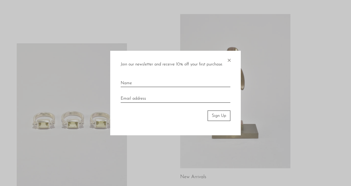
scroll to position [28, 0]
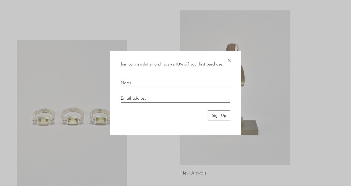
click at [37, 50] on div at bounding box center [175, 93] width 351 height 186
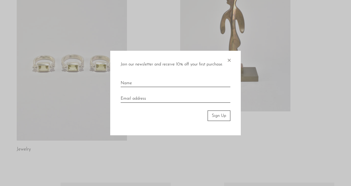
scroll to position [95, 0]
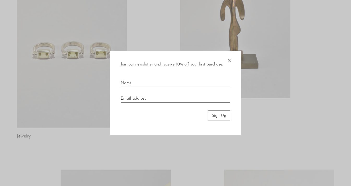
click at [229, 61] on span "×" at bounding box center [229, 59] width 5 height 17
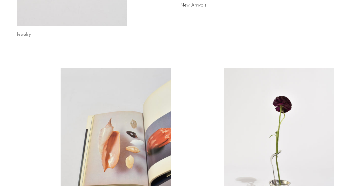
scroll to position [13, 0]
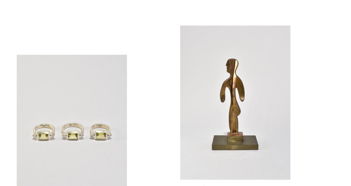
click at [207, 86] on link at bounding box center [235, 103] width 110 height 154
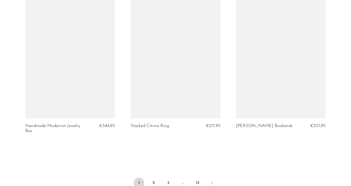
scroll to position [1727, 0]
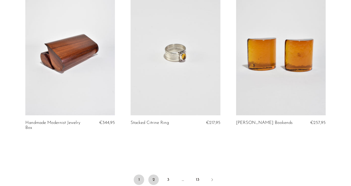
click at [151, 175] on link "2" at bounding box center [153, 180] width 10 height 10
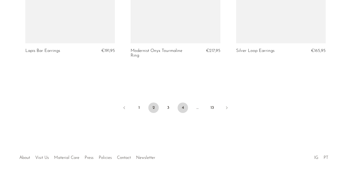
scroll to position [1784, 0]
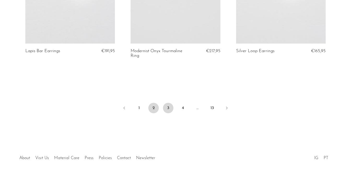
click at [173, 103] on link "3" at bounding box center [168, 108] width 10 height 10
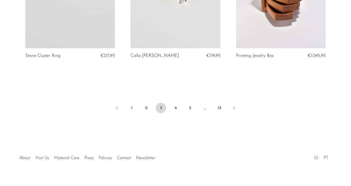
scroll to position [1793, 0]
click at [174, 104] on link "4" at bounding box center [175, 108] width 10 height 10
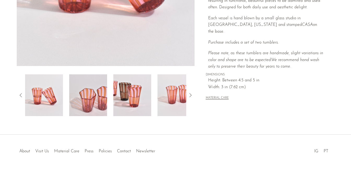
scroll to position [154, 0]
click at [135, 102] on img at bounding box center [132, 95] width 38 height 42
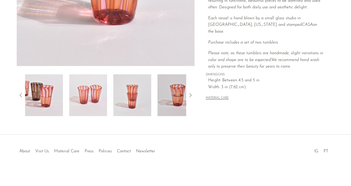
click at [135, 102] on img at bounding box center [132, 95] width 38 height 42
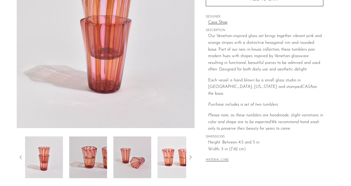
scroll to position [92, 0]
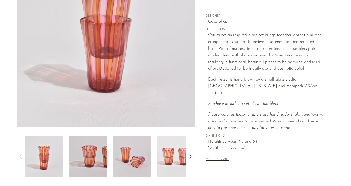
click at [190, 157] on icon at bounding box center [190, 157] width 6 height 6
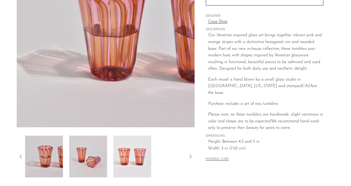
click at [190, 157] on icon at bounding box center [190, 157] width 6 height 6
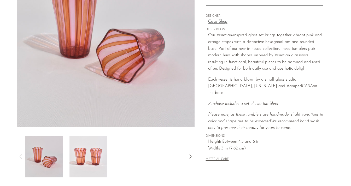
click at [190, 157] on icon at bounding box center [190, 157] width 6 height 6
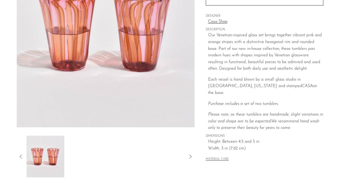
click at [190, 157] on icon at bounding box center [190, 157] width 6 height 6
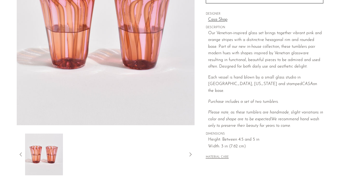
scroll to position [0, 0]
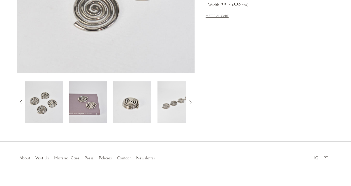
scroll to position [153, 0]
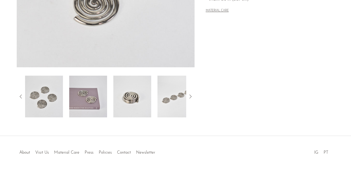
click at [107, 101] on img at bounding box center [88, 97] width 38 height 42
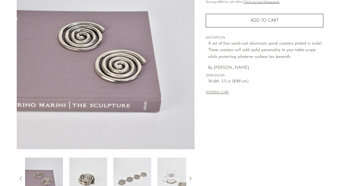
scroll to position [70, 0]
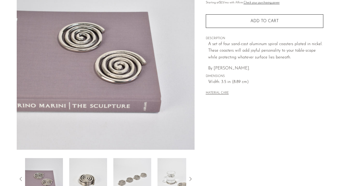
click at [210, 91] on button "MATERIAL CARE" at bounding box center [217, 93] width 23 height 4
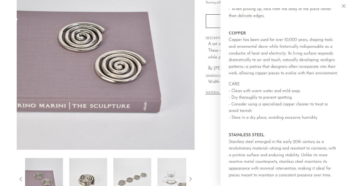
scroll to position [511, 0]
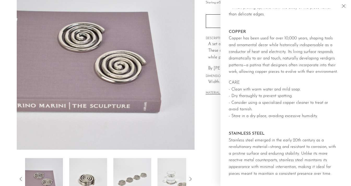
click at [195, 109] on div "Collections New Arrivals Spiral Coasters €65,95 Starting at $23 /mo with Affirm…" at bounding box center [265, 77] width 140 height 246
click at [197, 110] on div "Collections New Arrivals Spiral Coasters €65,95 Starting at $23 /mo with Affirm…" at bounding box center [265, 77] width 140 height 246
click at [207, 114] on div "Collections New Arrivals Spiral Coasters €65,95 Starting at $23 /mo with Affirm…" at bounding box center [265, 77] width 140 height 246
click at [344, 6] on icon "Close" at bounding box center [343, 5] width 3 height 3
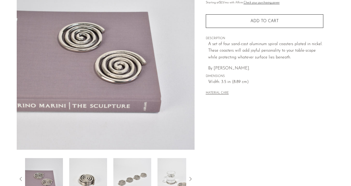
click at [221, 91] on button "MATERIAL CARE" at bounding box center [217, 93] width 23 height 4
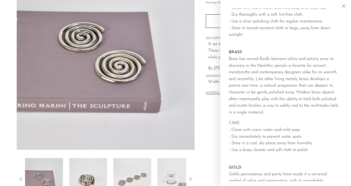
scroll to position [153, 0]
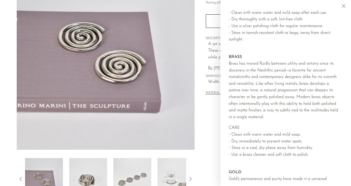
click at [210, 115] on div "Collections New Arrivals Spiral Coasters €65,95 Starting at $23 /mo with Affirm…" at bounding box center [265, 77] width 140 height 246
click at [344, 6] on icon "Close" at bounding box center [344, 6] width 6 height 6
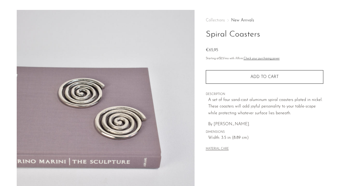
scroll to position [12, 0]
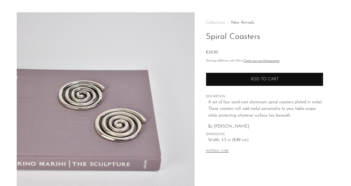
click at [233, 80] on button "Add to cart" at bounding box center [265, 80] width 118 height 14
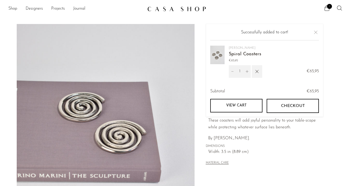
scroll to position [0, 0]
click at [339, 7] on icon at bounding box center [339, 8] width 6 height 6
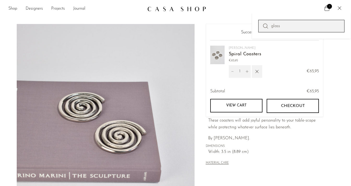
type input "glass"
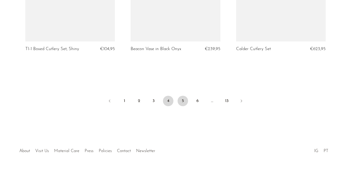
scroll to position [1798, 0]
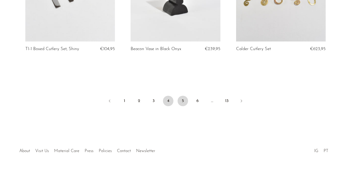
click at [184, 102] on link "5" at bounding box center [183, 101] width 10 height 10
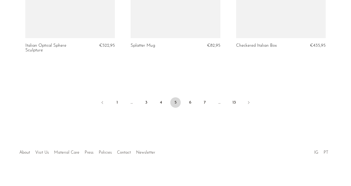
scroll to position [1779, 0]
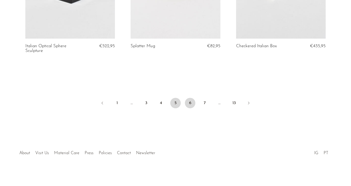
click at [191, 104] on link "6" at bounding box center [190, 103] width 10 height 10
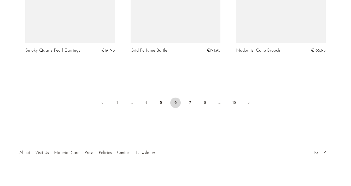
scroll to position [1779, 0]
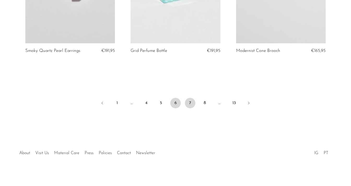
click at [191, 98] on link "7" at bounding box center [190, 103] width 10 height 10
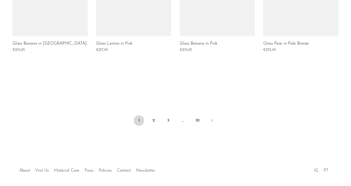
scroll to position [448, 0]
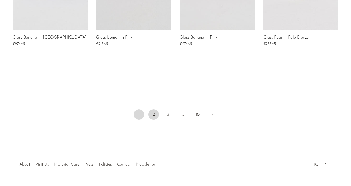
click at [152, 115] on link "2" at bounding box center [153, 114] width 10 height 10
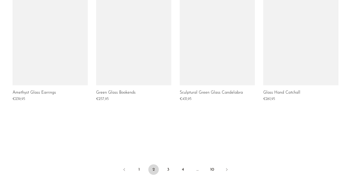
scroll to position [422, 0]
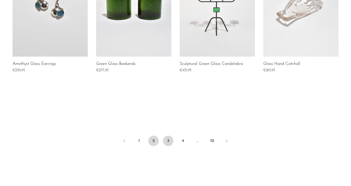
click at [171, 138] on link "3" at bounding box center [168, 141] width 10 height 10
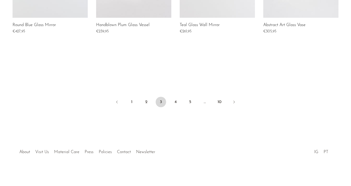
scroll to position [460, 0]
click at [175, 101] on link "4" at bounding box center [175, 102] width 10 height 10
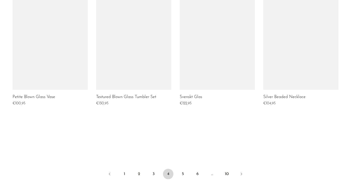
scroll to position [389, 0]
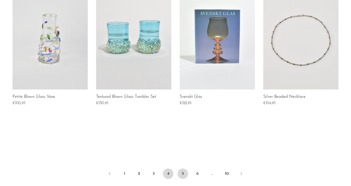
click at [185, 173] on link "5" at bounding box center [183, 174] width 10 height 10
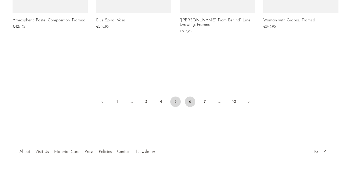
scroll to position [465, 0]
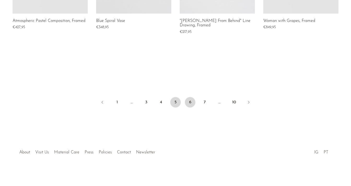
click at [191, 101] on link "6" at bounding box center [190, 102] width 10 height 10
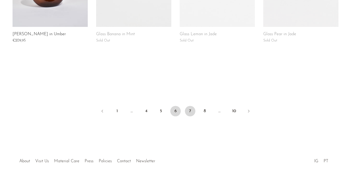
scroll to position [460, 0]
click at [187, 106] on link "7" at bounding box center [190, 111] width 10 height 10
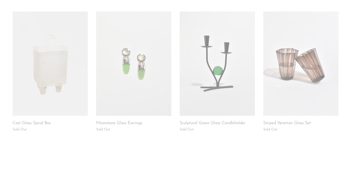
scroll to position [372, 0]
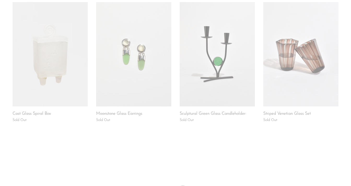
click at [311, 76] on link at bounding box center [300, 54] width 75 height 104
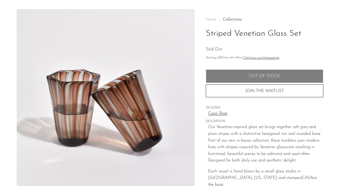
scroll to position [16, 0]
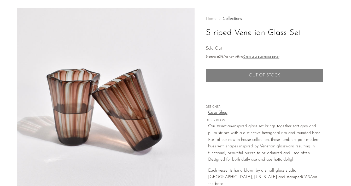
click at [256, 89] on button "JOIN THE WAITLIST" at bounding box center [265, 90] width 118 height 13
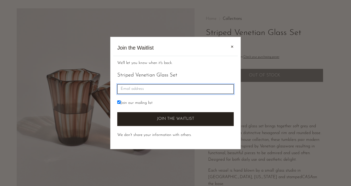
scroll to position [0, 0]
type input "camille_peter@hotmail.fr"
click at [176, 119] on button "Join the Waitlist" at bounding box center [175, 119] width 117 height 14
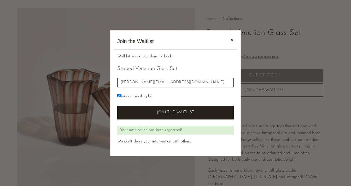
click at [232, 41] on span "✕" at bounding box center [232, 40] width 3 height 5
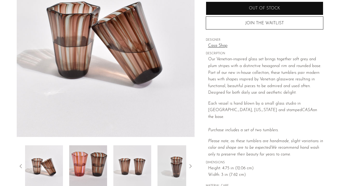
scroll to position [83, 0]
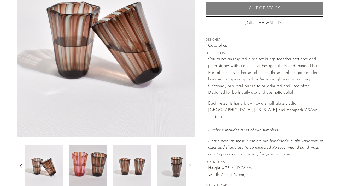
click at [91, 157] on img at bounding box center [88, 167] width 38 height 42
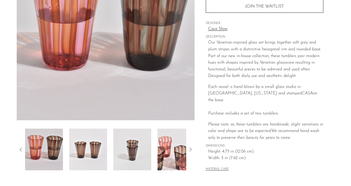
scroll to position [101, 0]
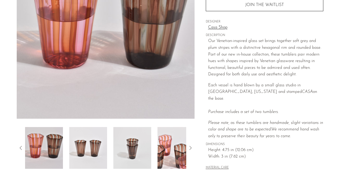
click at [91, 157] on img at bounding box center [88, 148] width 38 height 42
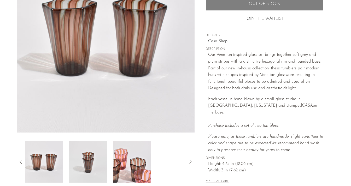
scroll to position [87, 0]
click at [85, 163] on img at bounding box center [88, 162] width 38 height 42
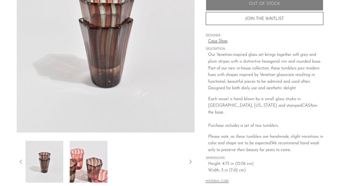
scroll to position [45, 0]
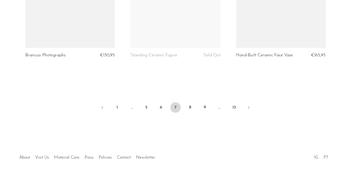
scroll to position [1775, 0]
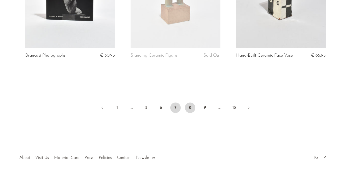
click at [190, 103] on link "8" at bounding box center [190, 108] width 10 height 10
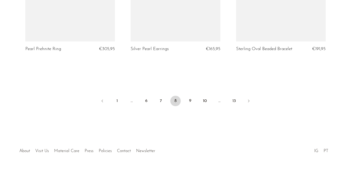
scroll to position [1779, 0]
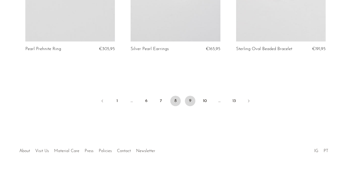
click at [190, 101] on link "9" at bounding box center [190, 101] width 10 height 10
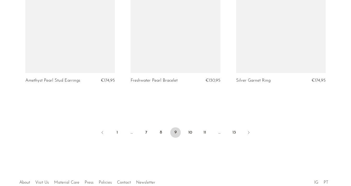
scroll to position [1746, 0]
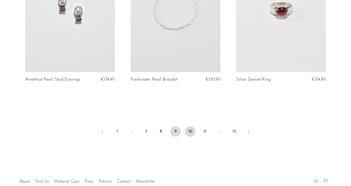
click at [190, 131] on link "10" at bounding box center [190, 131] width 10 height 10
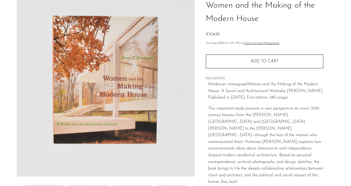
scroll to position [89, 0]
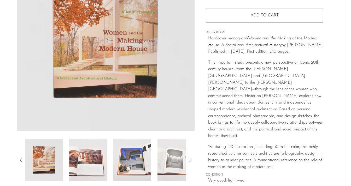
click at [82, 170] on img at bounding box center [88, 160] width 38 height 42
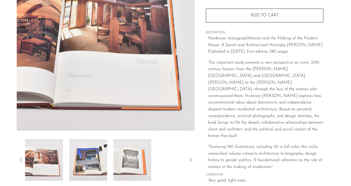
click at [86, 168] on img at bounding box center [88, 160] width 38 height 42
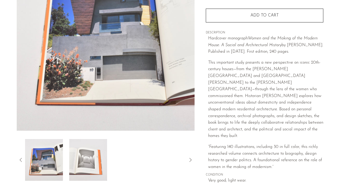
click at [78, 167] on img at bounding box center [88, 160] width 38 height 42
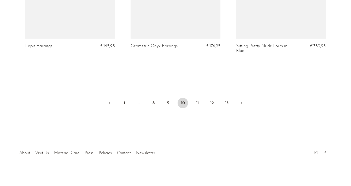
scroll to position [1789, 0]
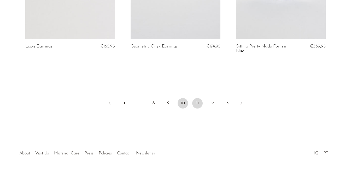
click at [198, 102] on link "11" at bounding box center [197, 103] width 10 height 10
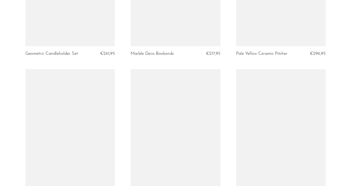
scroll to position [1734, 0]
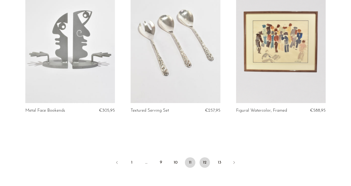
click at [205, 161] on link "12" at bounding box center [205, 163] width 10 height 10
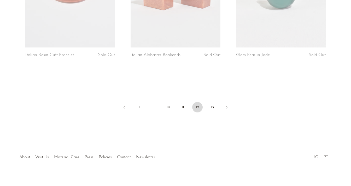
scroll to position [1775, 0]
click at [213, 103] on link "13" at bounding box center [212, 108] width 10 height 10
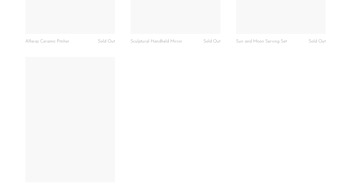
scroll to position [1212, 0]
